Goal: Task Accomplishment & Management: Complete application form

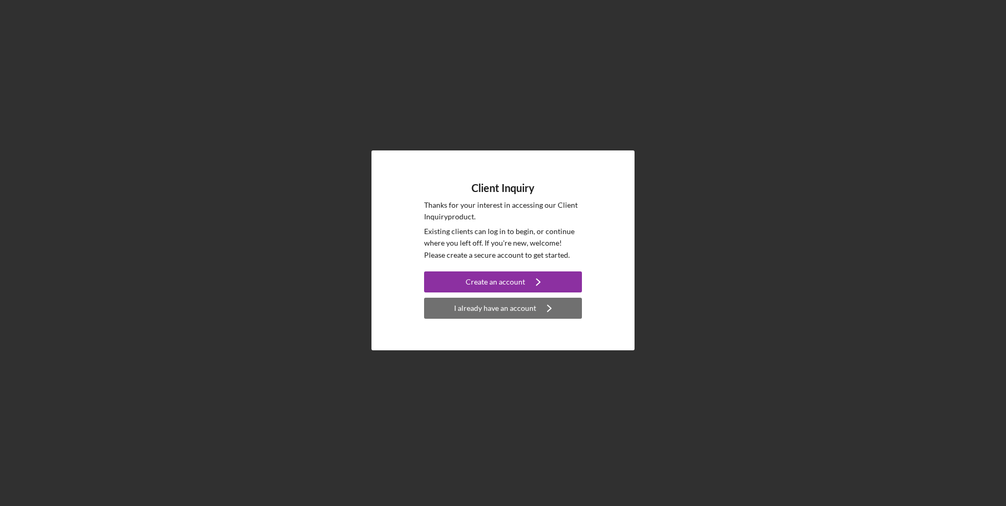
click at [467, 307] on div "I already have an account" at bounding box center [495, 308] width 82 height 21
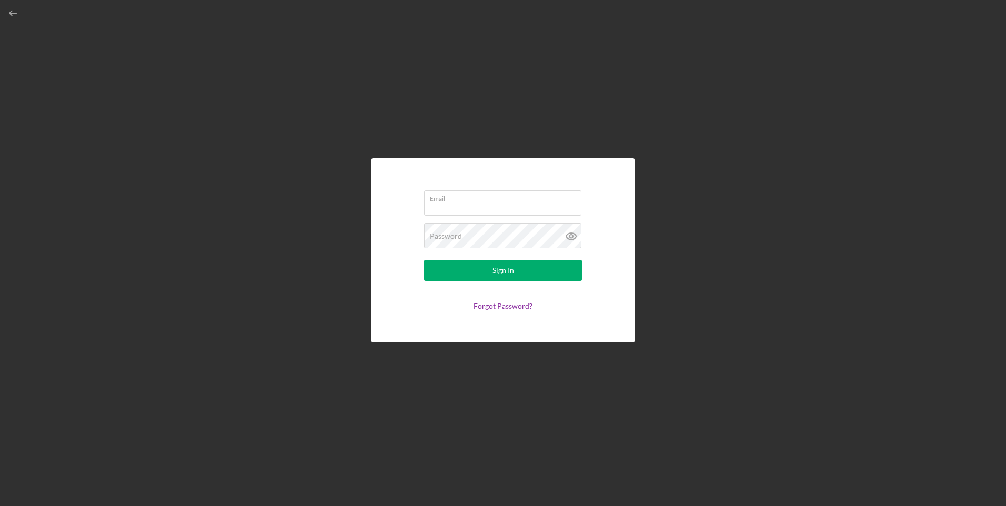
type input "[PERSON_NAME][EMAIL_ADDRESS][DOMAIN_NAME]"
click at [490, 271] on button "Sign In" at bounding box center [503, 270] width 158 height 21
